Goal: Information Seeking & Learning: Learn about a topic

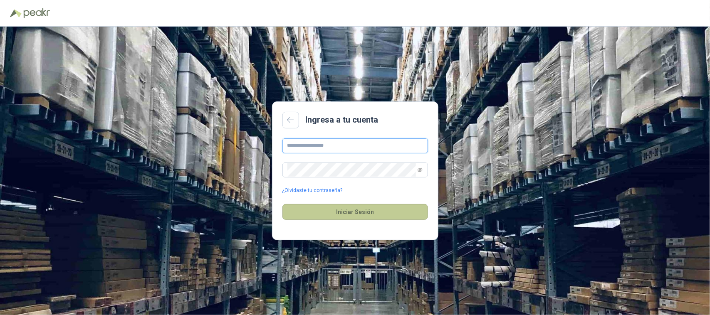
type input "**********"
click at [369, 213] on button "Iniciar Sesión" at bounding box center [356, 212] width 146 height 16
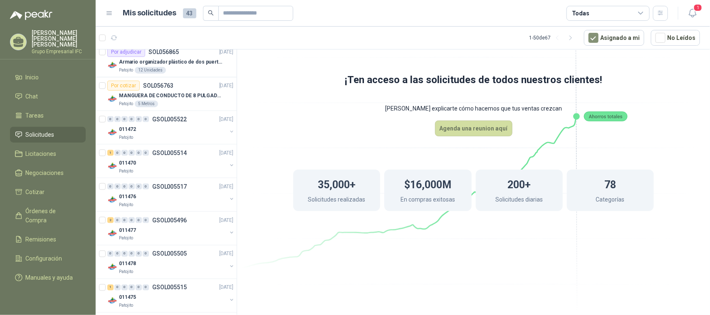
scroll to position [572, 0]
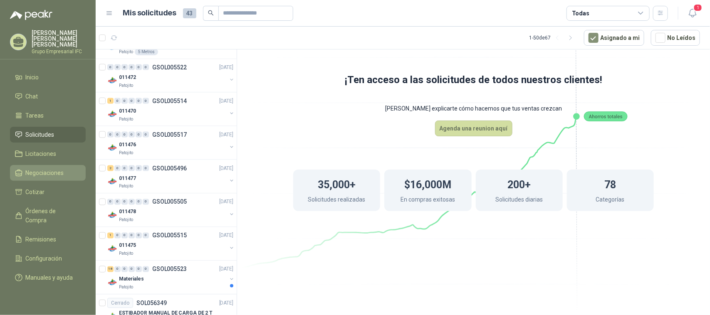
click at [46, 171] on span "Negociaciones" at bounding box center [45, 173] width 38 height 9
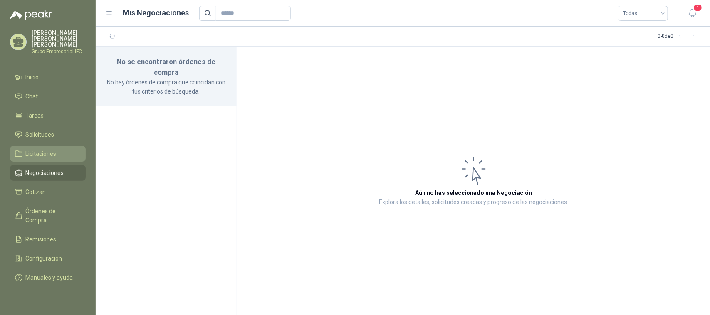
click at [42, 149] on span "Licitaciones" at bounding box center [41, 153] width 31 height 9
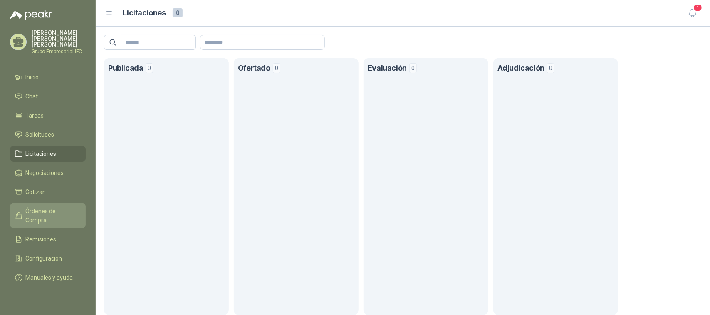
click at [41, 207] on span "Órdenes de Compra" at bounding box center [52, 216] width 52 height 18
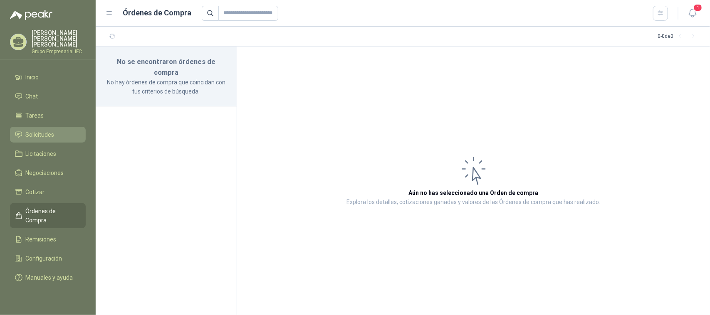
click at [49, 130] on span "Solicitudes" at bounding box center [40, 134] width 29 height 9
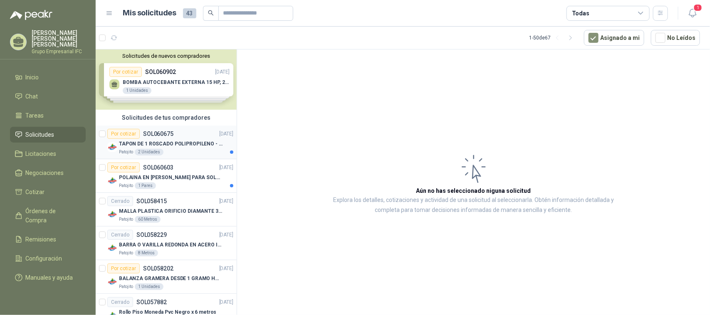
click at [186, 142] on p "TAPON DE 1 ROSCADO POLIPROPILENO - HEMBRA NPT" at bounding box center [171, 144] width 104 height 8
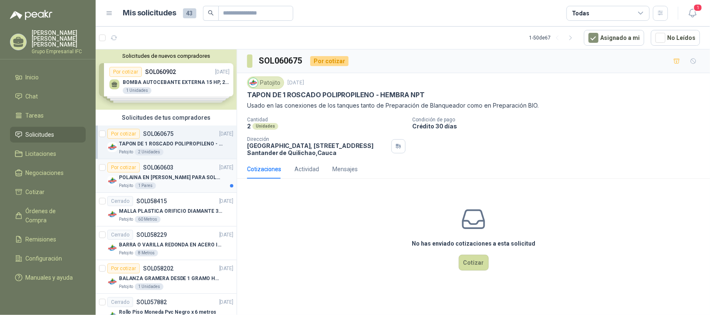
click at [181, 179] on p "POLAINA EN [PERSON_NAME] PARA SOLDADOR / ADJUNTAR FICHA TECNICA" at bounding box center [171, 178] width 104 height 8
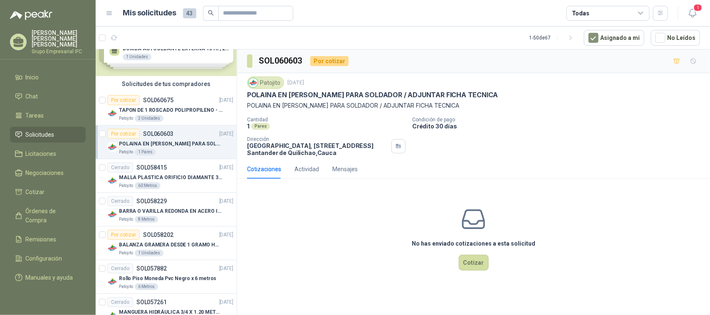
scroll to position [52, 0]
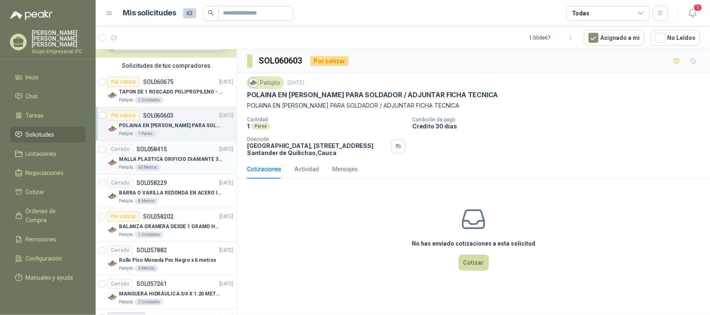
click at [181, 161] on p "MALLA PLASTICA ORIFICIO DIAMANTE 3MM" at bounding box center [171, 160] width 104 height 8
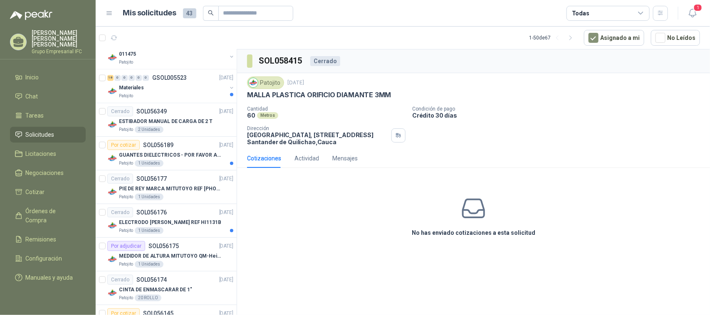
scroll to position [780, 0]
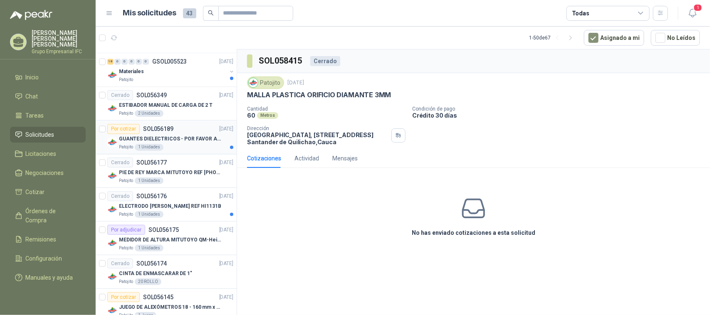
click at [186, 142] on p "GUANTES DIELECTRICOS - POR FAVOR ADJUNTAR SU FICHA TECNICA" at bounding box center [171, 139] width 104 height 8
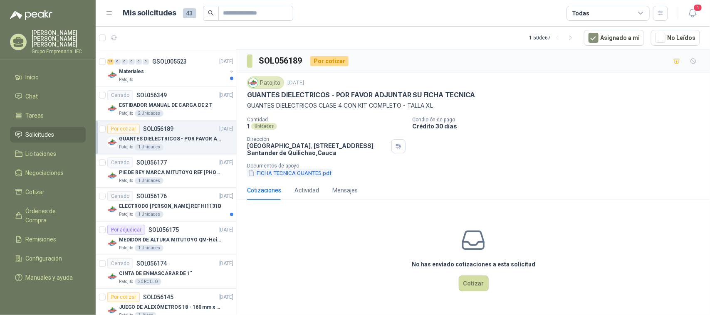
click at [313, 173] on button "FICHA TECNICA GUANTES.pdf" at bounding box center [289, 173] width 85 height 9
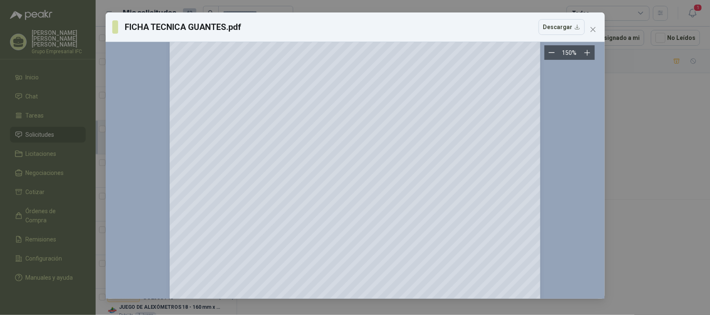
scroll to position [812, 0]
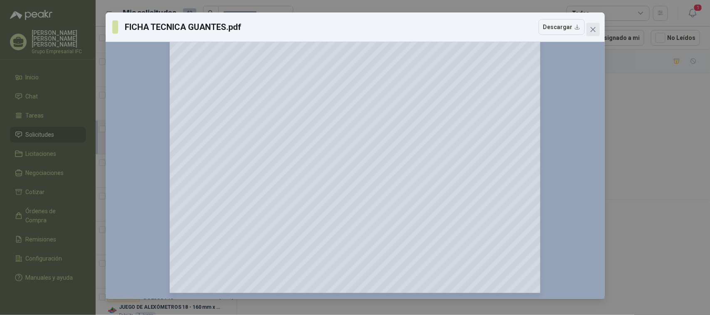
click at [591, 30] on icon "close" at bounding box center [593, 29] width 7 height 7
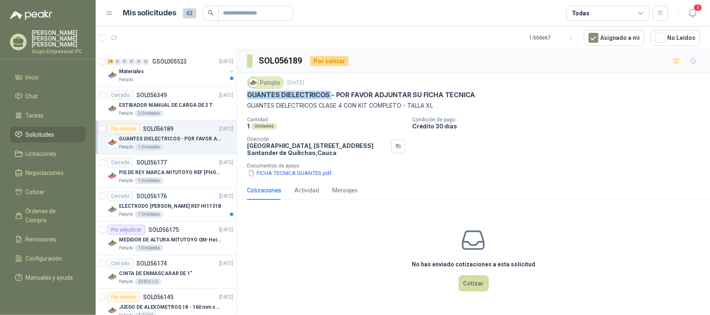
drag, startPoint x: 248, startPoint y: 95, endPoint x: 329, endPoint y: 93, distance: 81.6
click at [329, 93] on p "GUANTES DIELECTRICOS - POR FAVOR ADJUNTAR SU FICHA TECNICA" at bounding box center [361, 95] width 228 height 9
drag, startPoint x: 248, startPoint y: 107, endPoint x: 345, endPoint y: 107, distance: 96.1
click at [345, 107] on p "GUANTES DIELECTRICOS CLASE 4 CON KIT COMPLETO - TALLA XL" at bounding box center [473, 105] width 453 height 9
copy p "GUANTES DIELECTRICOS CLASE 4"
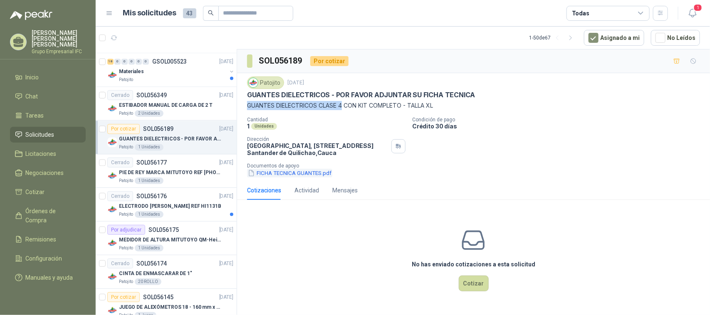
click at [298, 172] on button "FICHA TECNICA GUANTES.pdf" at bounding box center [289, 173] width 85 height 9
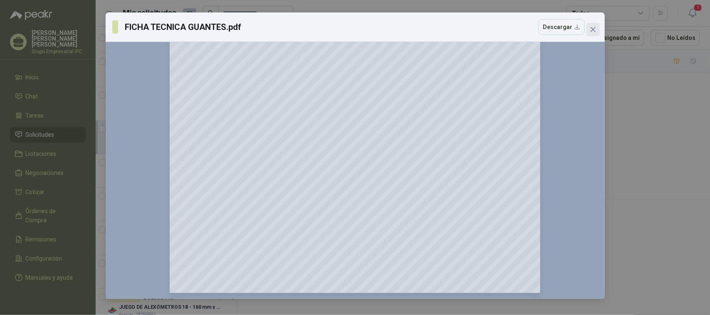
click at [597, 30] on span "Close" at bounding box center [593, 29] width 13 height 7
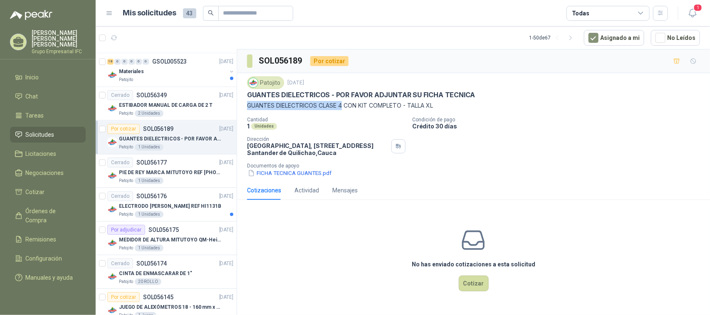
click at [311, 109] on p "GUANTES DIELECTRICOS CLASE 4 CON KIT COMPLETO - TALLA XL" at bounding box center [473, 105] width 453 height 9
drag, startPoint x: 249, startPoint y: 107, endPoint x: 437, endPoint y: 104, distance: 188.5
click at [437, 104] on p "GUANTES DIELECTRICOS CLASE 4 CON KIT COMPLETO - TALLA XL" at bounding box center [473, 105] width 453 height 9
copy p "GUANTES DIELECTRICOS CLASE 4 CON KIT COMPLETO - TALLA XL"
